Goal: Task Accomplishment & Management: Complete application form

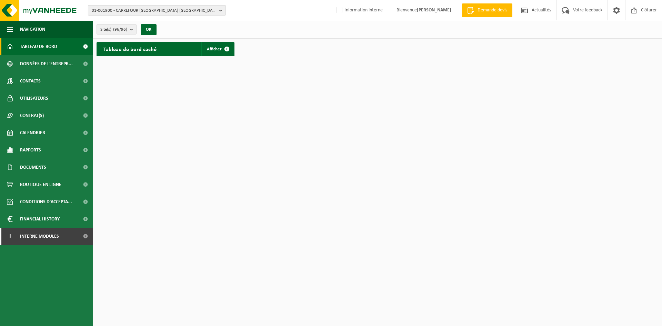
click at [129, 6] on span "01-001900 - CARREFOUR BELGIUM NV-ALG. BOEK - ZAVENTEM" at bounding box center [154, 11] width 125 height 10
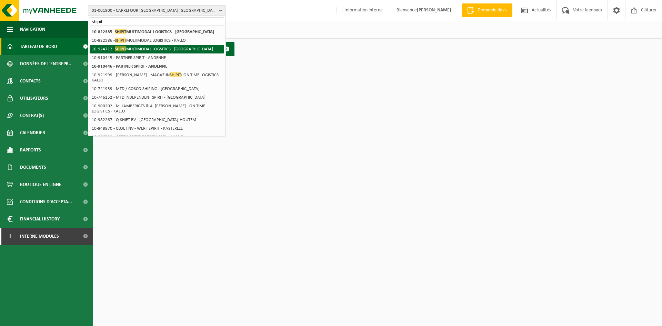
type input "shipit"
click at [157, 47] on li "10-924712 - SHIPIT MULTIMODAL LOGSITICS - BRUXELLES" at bounding box center [157, 49] width 134 height 9
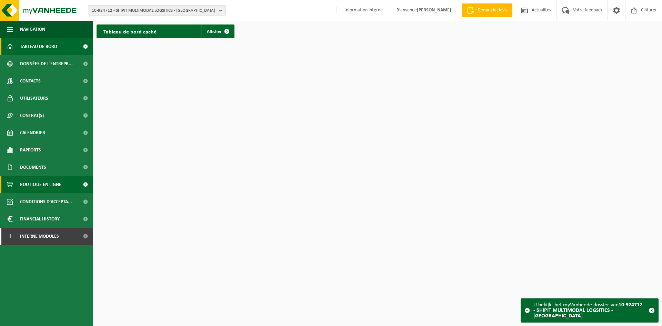
click at [45, 185] on span "Boutique en ligne" at bounding box center [40, 184] width 41 height 17
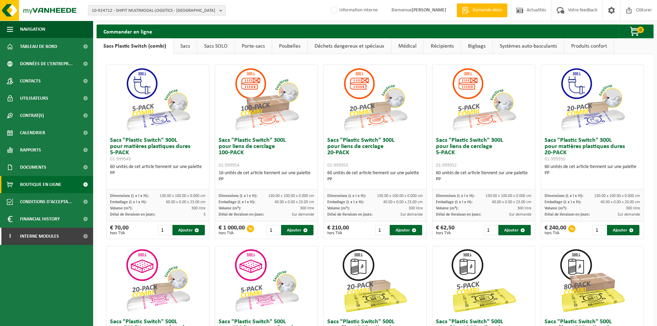
scroll to position [0, 0]
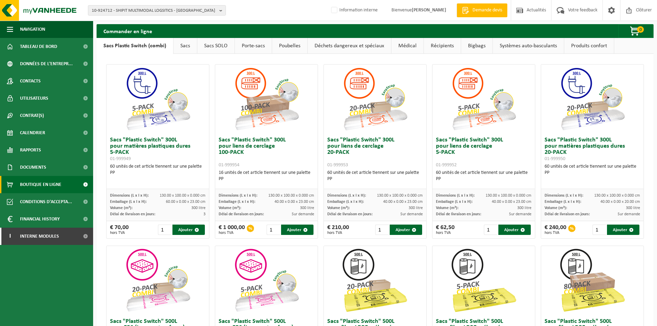
click at [247, 44] on link "Porte-sacs" at bounding box center [253, 46] width 37 height 16
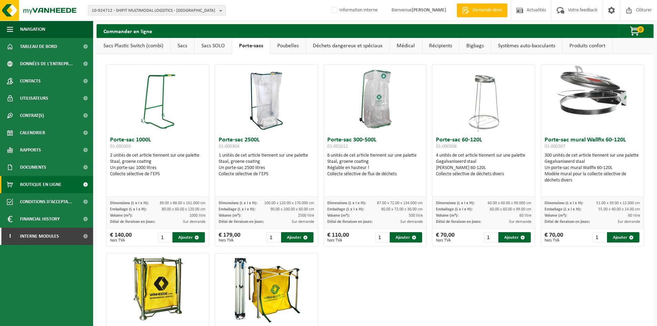
click at [288, 46] on link "Poubelles" at bounding box center [287, 46] width 35 height 16
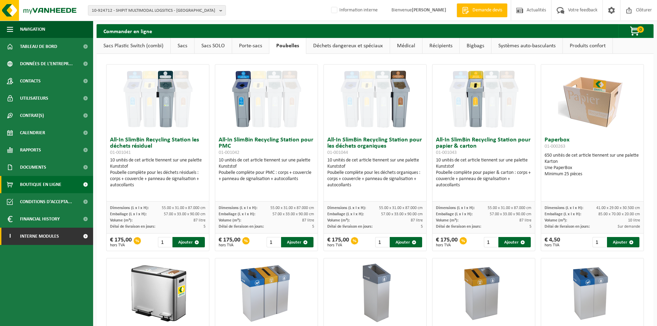
click at [44, 237] on span "Interne modules" at bounding box center [39, 236] width 39 height 17
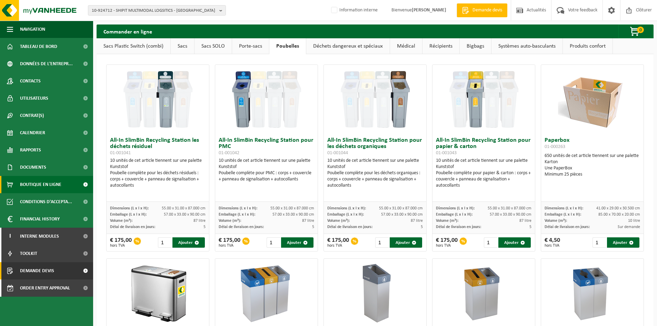
click at [47, 269] on span "Demande devis" at bounding box center [37, 270] width 34 height 17
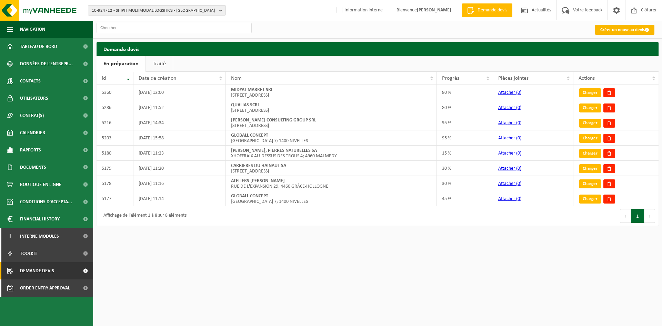
click at [630, 25] on link "Créer un nouveau devis" at bounding box center [624, 30] width 59 height 10
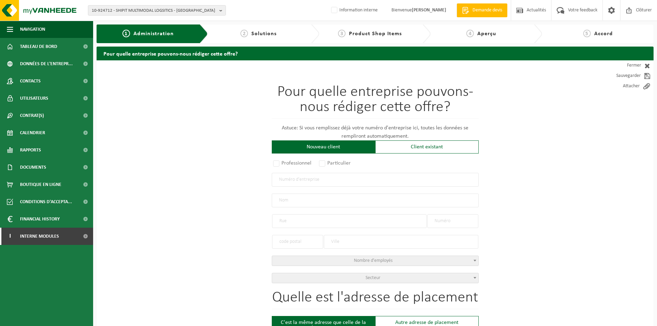
click at [309, 182] on input "text" at bounding box center [375, 180] width 207 height 14
click at [290, 199] on input "text" at bounding box center [375, 200] width 207 height 14
type input "shipit"
click at [294, 218] on input "text" at bounding box center [349, 221] width 154 height 14
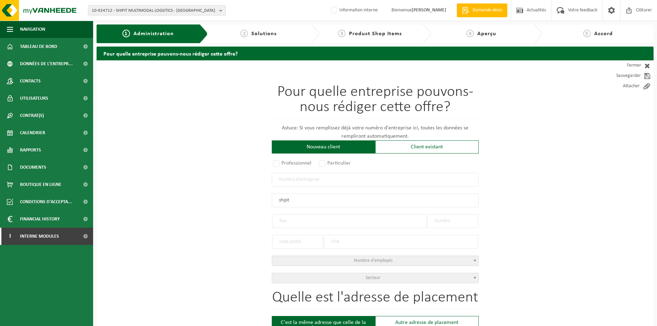
click at [300, 182] on input "text" at bounding box center [375, 180] width 207 height 14
click at [405, 144] on div "Client existant" at bounding box center [426, 146] width 103 height 13
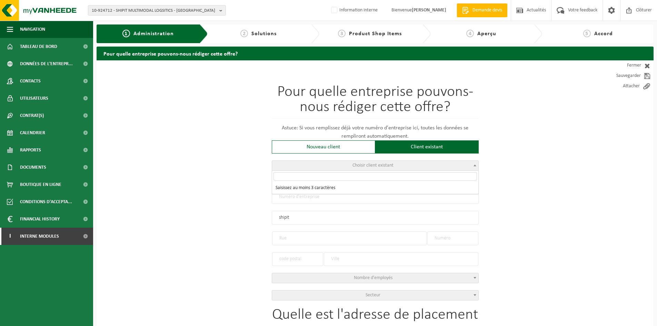
click at [320, 169] on span "Choisir client existant" at bounding box center [375, 166] width 206 height 10
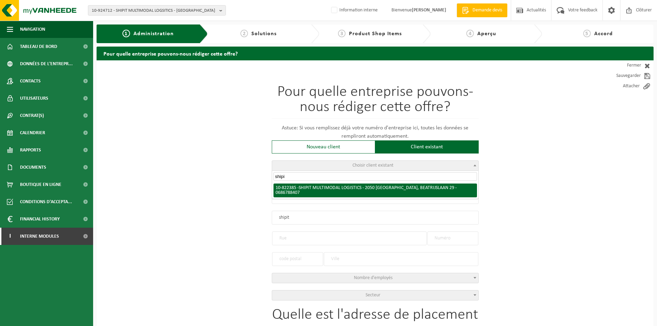
type input "shipi"
radio input "true"
type input "0686.788.407"
type input "SHIPIT MULTIMODAL LOGISTICS"
type input "BEATRIJSLAAN"
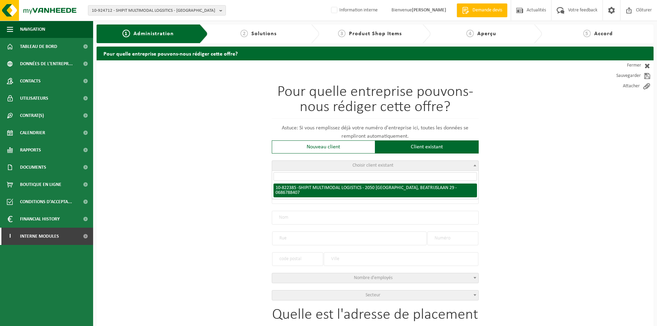
type input "29"
type input "2050"
type input "ANTWERPEN"
select select "1052"
type input "SHIPIT MULTIMODAL LOGISTICS"
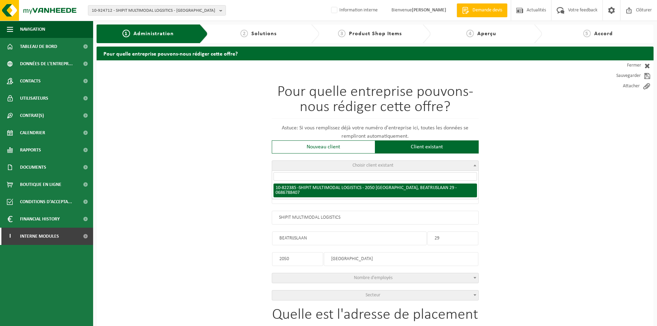
type input "BEATRIJSLAAN"
type input "29"
type input "2050"
type input "ANTWERPEN"
select select "132661"
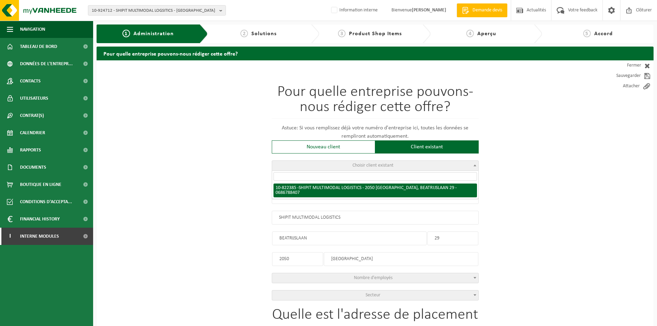
select select
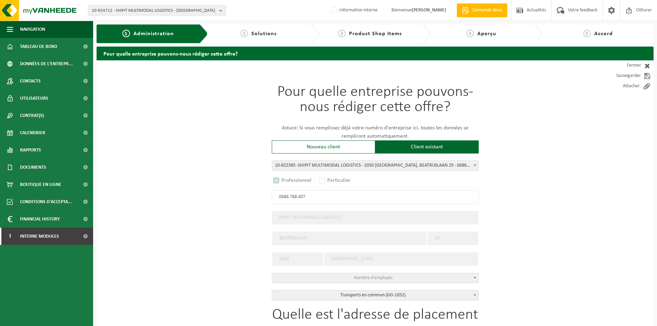
select select "D"
select select
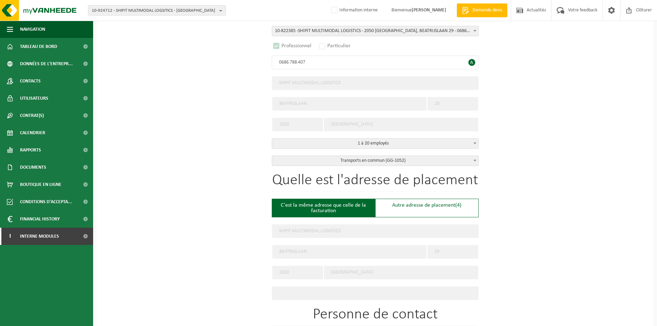
scroll to position [139, 0]
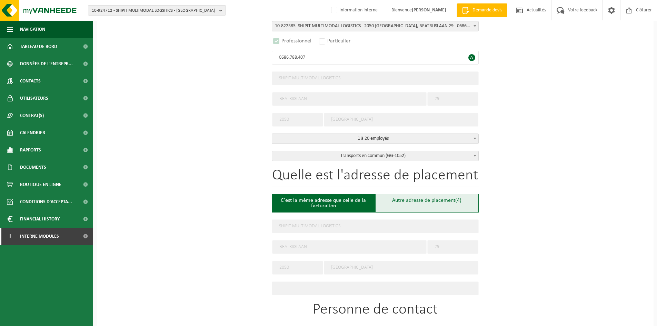
click at [410, 203] on div "Autre adresse de placement (4)" at bounding box center [426, 203] width 103 height 19
type input "Chantier -"
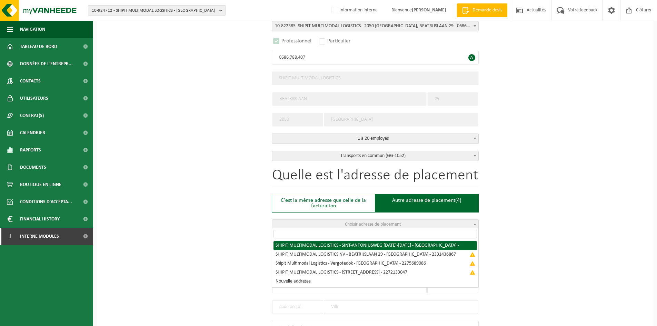
click at [352, 227] on span "Choisir adresse de placement" at bounding box center [375, 225] width 206 height 10
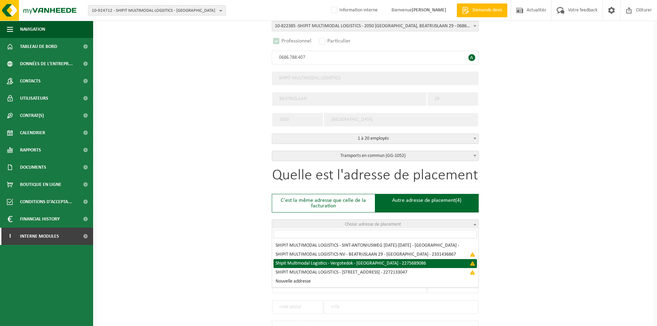
select select "{"country":"BE","name":"Shipit Multimodal Logistics - Vergotedok","street":"Ave…"
type input "Shipit Multimodal Logistics - Vergotedok"
type input "Avenue du Port"
type input "67"
type input "1000"
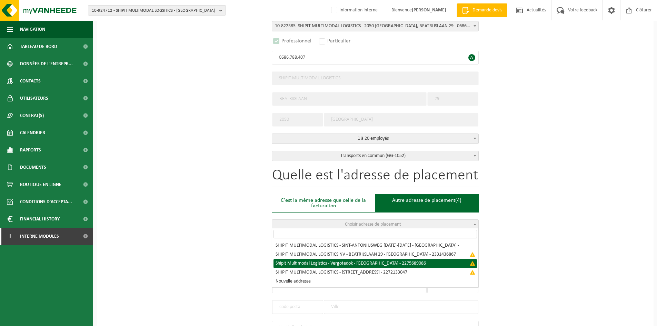
type input "Bruxelles"
type input "2275689086"
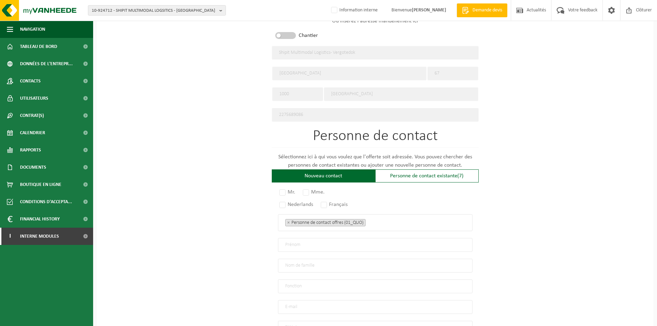
scroll to position [353, 0]
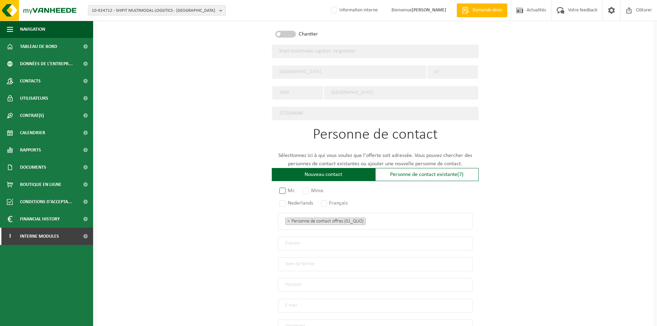
click at [285, 188] on label "Mr." at bounding box center [287, 191] width 19 height 10
radio input "true"
click at [306, 241] on input "text" at bounding box center [375, 244] width 195 height 14
type input "William"
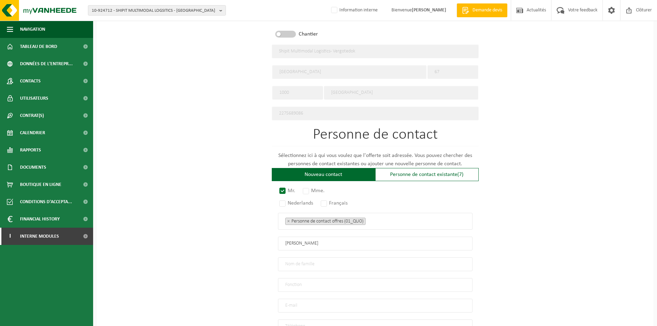
click at [303, 264] on input "text" at bounding box center [375, 264] width 195 height 14
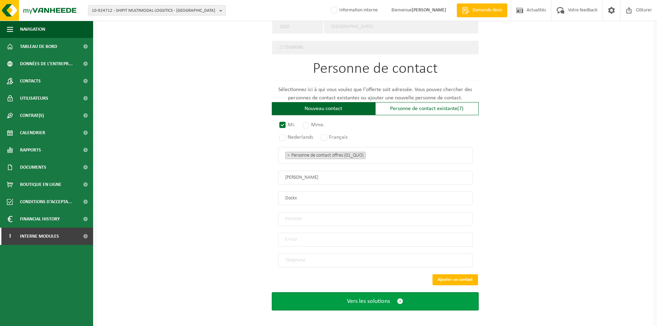
type input "Dockx"
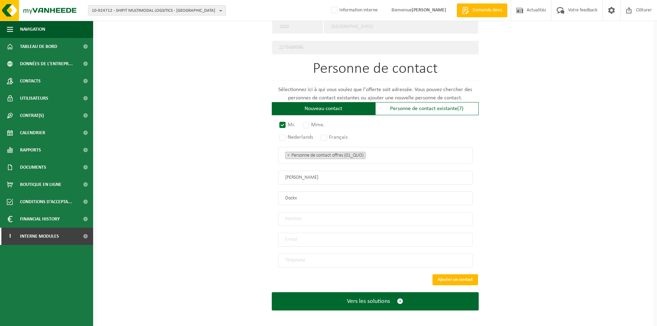
drag, startPoint x: 388, startPoint y: 289, endPoint x: 291, endPoint y: 233, distance: 111.3
click at [291, 233] on input "email" at bounding box center [375, 240] width 195 height 14
type input "william.dockx@shipit.com"
click at [445, 274] on button "Ajouter un contact" at bounding box center [455, 279] width 46 height 11
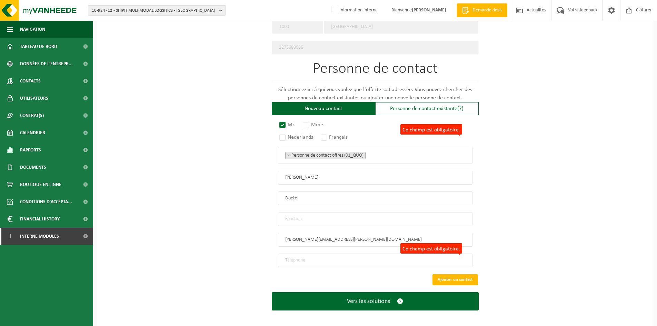
click at [342, 260] on input "Ce champ est obligatoire." at bounding box center [375, 260] width 195 height 14
click at [286, 255] on input "Ce champ est obligatoire." at bounding box center [375, 260] width 195 height 14
click at [307, 256] on input "Ce champ est obligatoire." at bounding box center [375, 260] width 195 height 14
paste input "+32 487 92 96 75"
type input "+32 487 92 96 75"
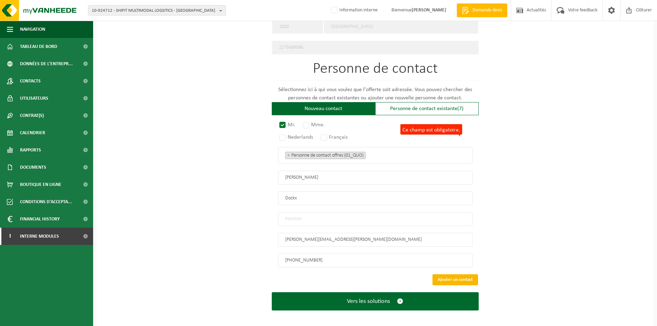
click at [451, 275] on button "Ajouter un contact" at bounding box center [455, 279] width 46 height 11
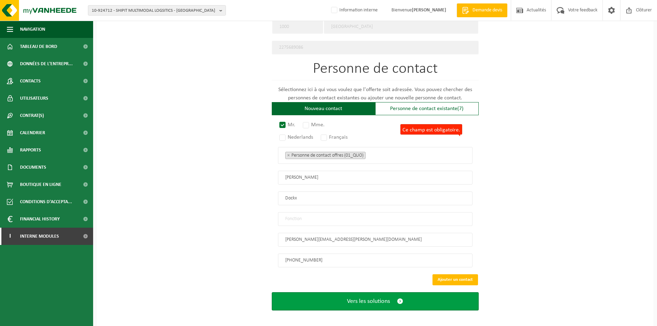
click at [374, 298] on span "Vers les solutions" at bounding box center [368, 301] width 43 height 7
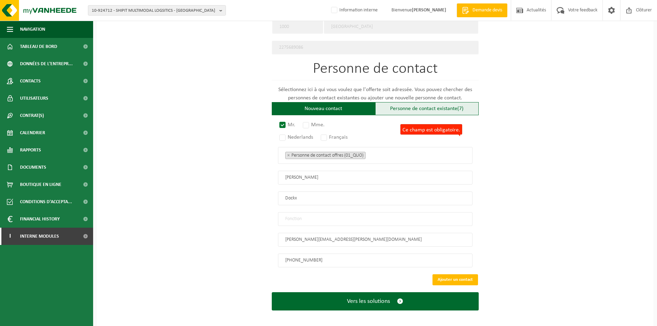
click at [427, 103] on div "Personne de contact existante (7)" at bounding box center [426, 108] width 103 height 13
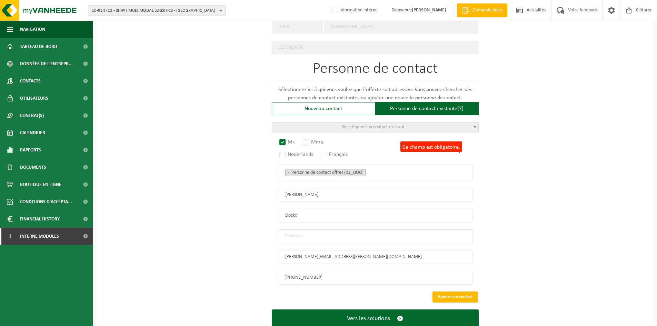
click at [406, 122] on span "Sélectionnez un contact existant" at bounding box center [375, 127] width 206 height 10
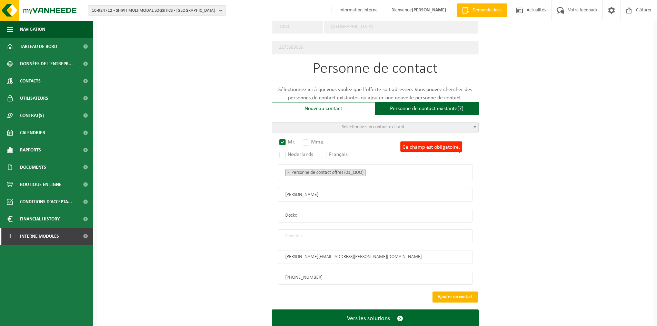
click at [454, 293] on button "Ajouter un contact" at bounding box center [455, 296] width 46 height 11
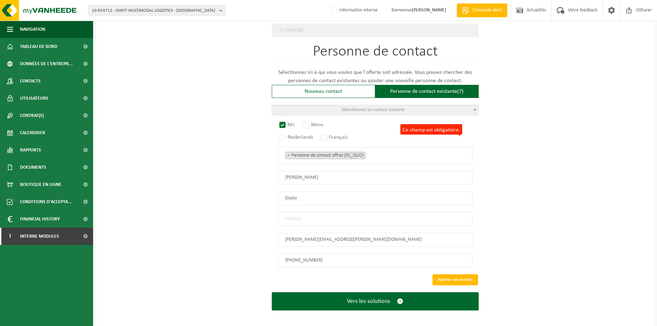
click at [389, 155] on ul "× Personne de contact offres (01_QUO)" at bounding box center [375, 155] width 180 height 9
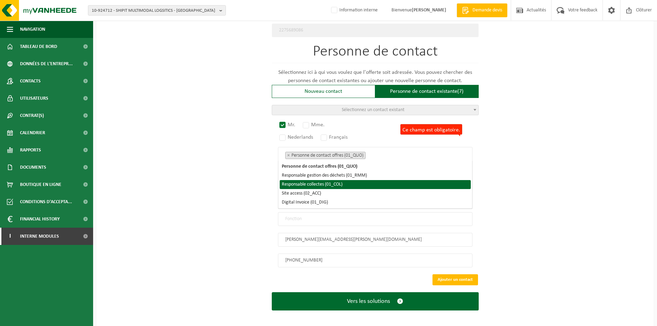
click at [315, 184] on li "Responsable collectes (01_COL)" at bounding box center [375, 184] width 191 height 9
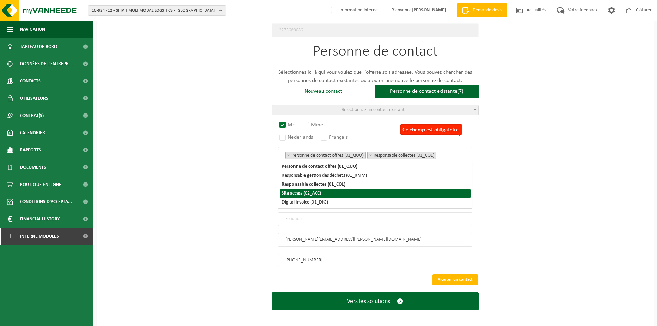
click at [303, 192] on li "Site access (02_ACC)" at bounding box center [375, 193] width 191 height 9
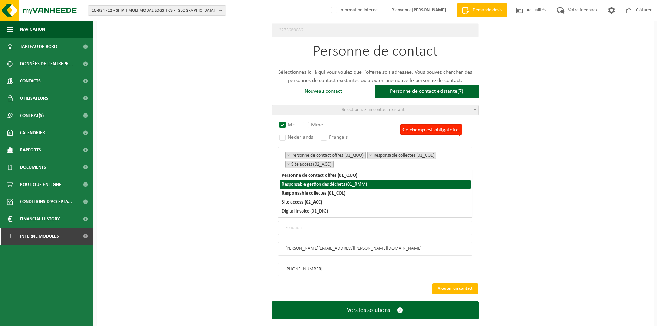
click at [314, 185] on li "Responsable gestion des déchets (01_RMM)" at bounding box center [375, 184] width 191 height 9
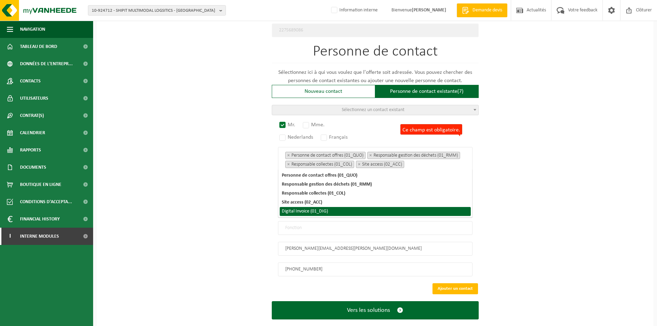
click at [308, 210] on li "Digital Invoice (01_DIG)" at bounding box center [375, 211] width 191 height 9
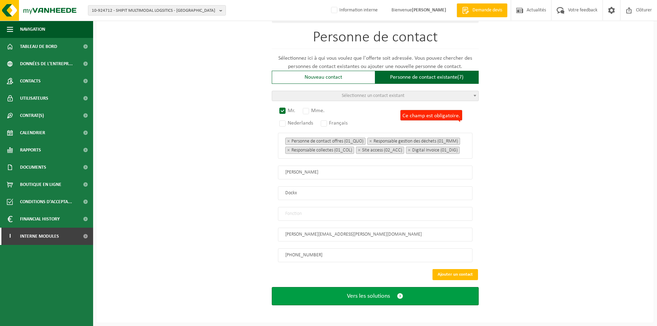
click at [379, 295] on span "Vers les solutions" at bounding box center [368, 295] width 43 height 7
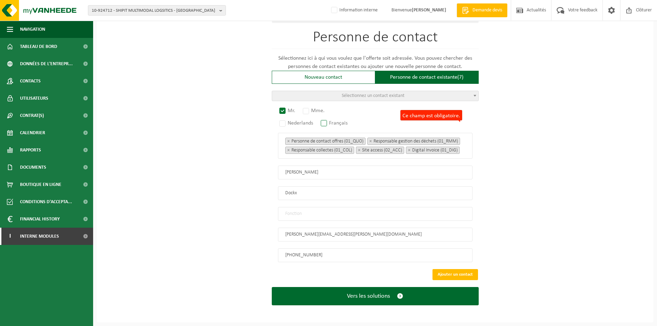
click at [326, 118] on label "Français" at bounding box center [334, 123] width 30 height 10
radio input "true"
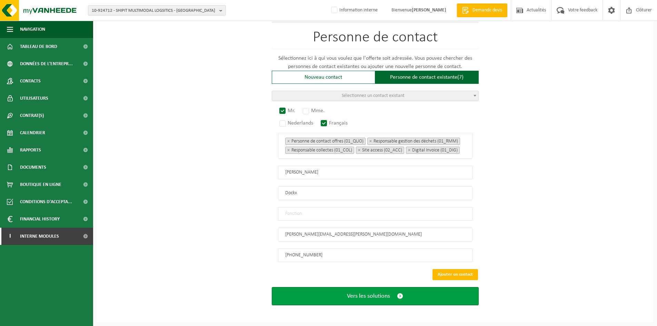
click at [388, 293] on span "Vers les solutions" at bounding box center [368, 295] width 43 height 7
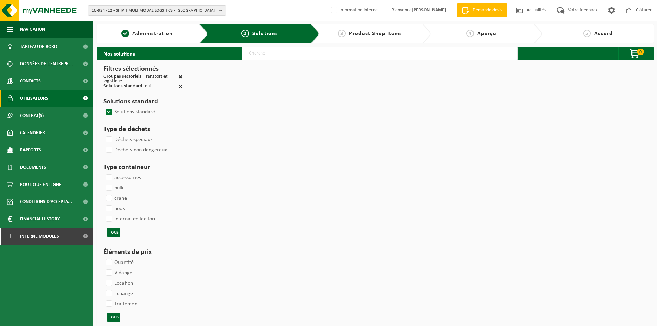
select select
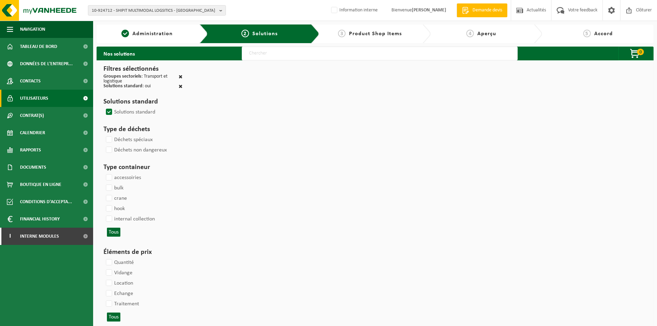
select select
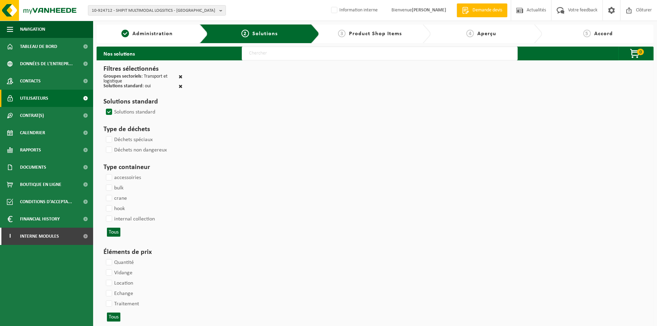
select select
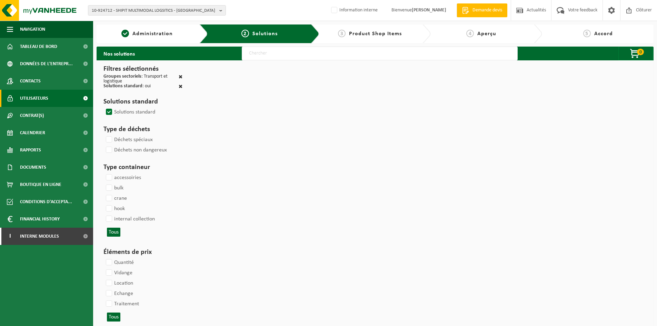
select select
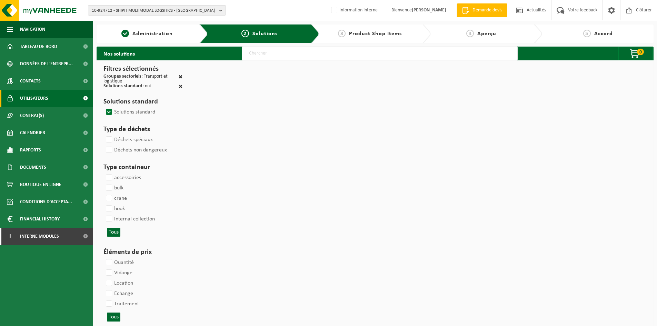
select select
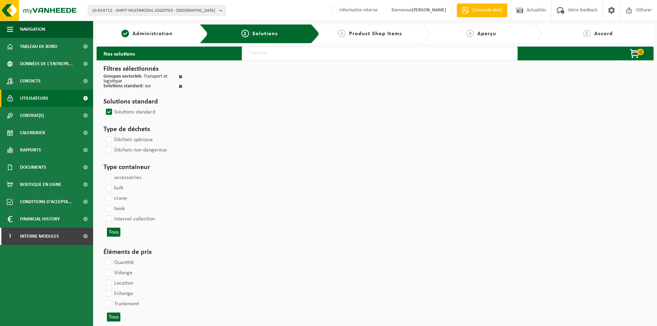
select select
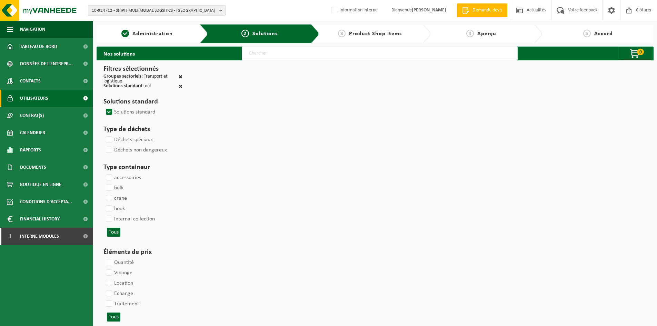
select select
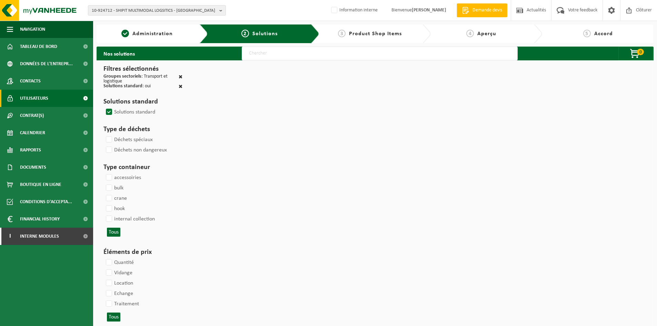
select select
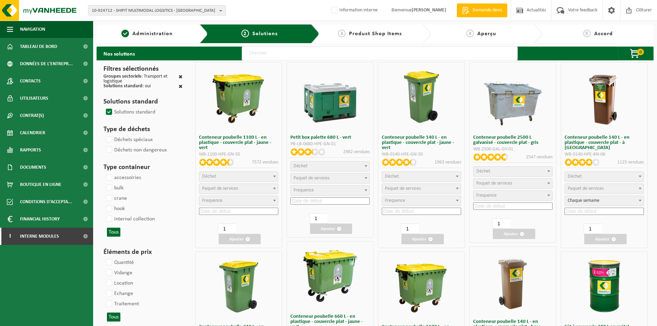
click at [380, 36] on span "Product Shop Items" at bounding box center [375, 34] width 53 height 6
